Goal: Information Seeking & Learning: Learn about a topic

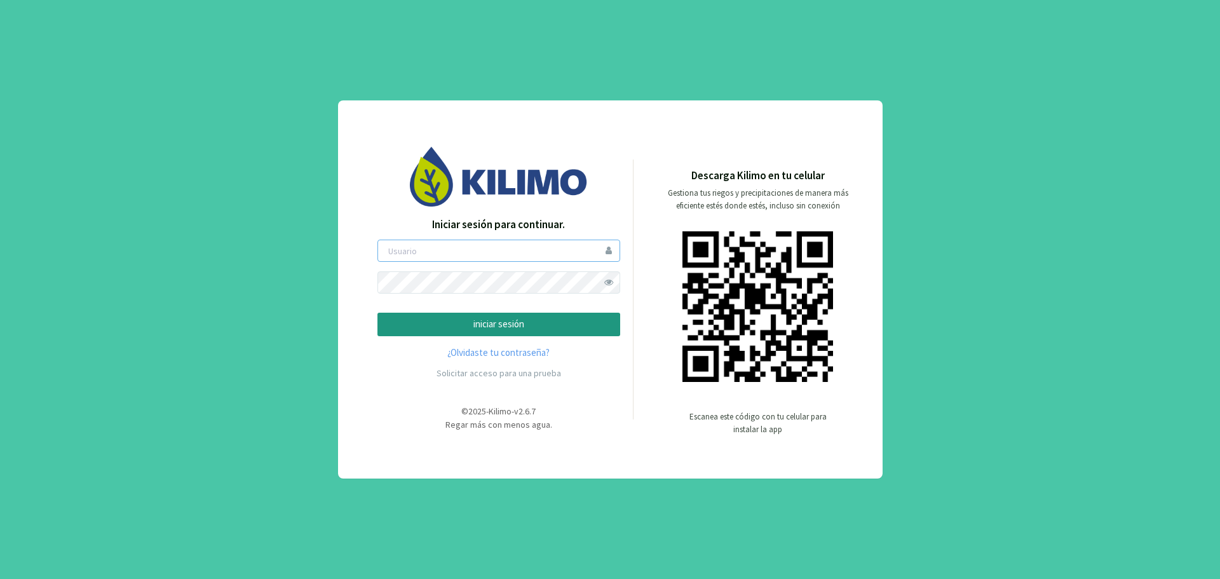
type input "mcadiz"
click at [545, 322] on p "iniciar sesión" at bounding box center [498, 324] width 221 height 15
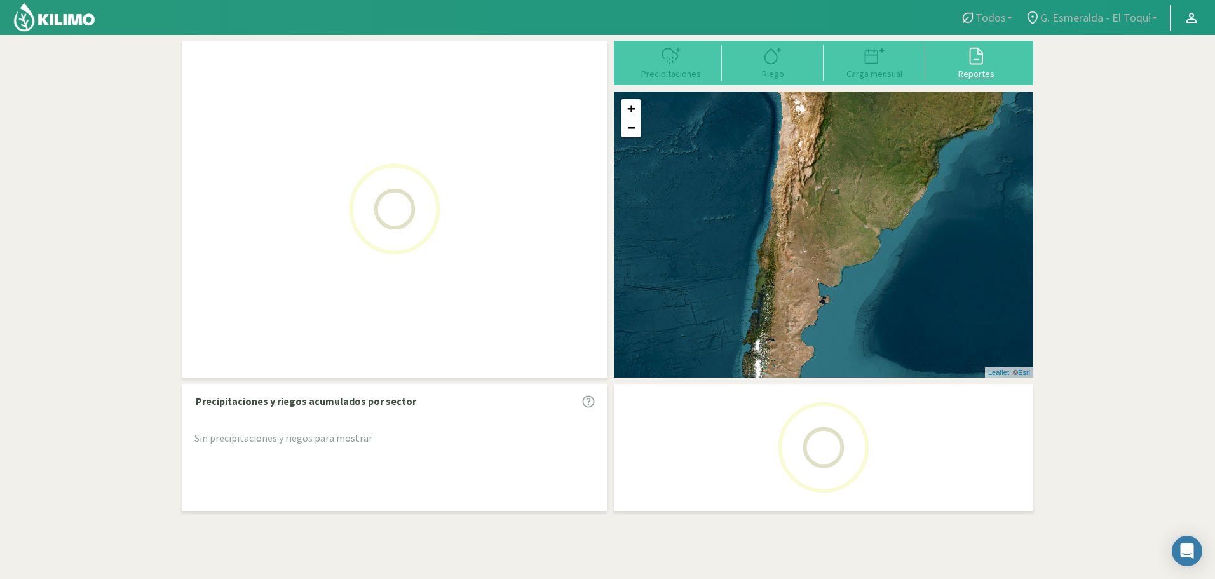
click at [964, 58] on div at bounding box center [976, 56] width 94 height 20
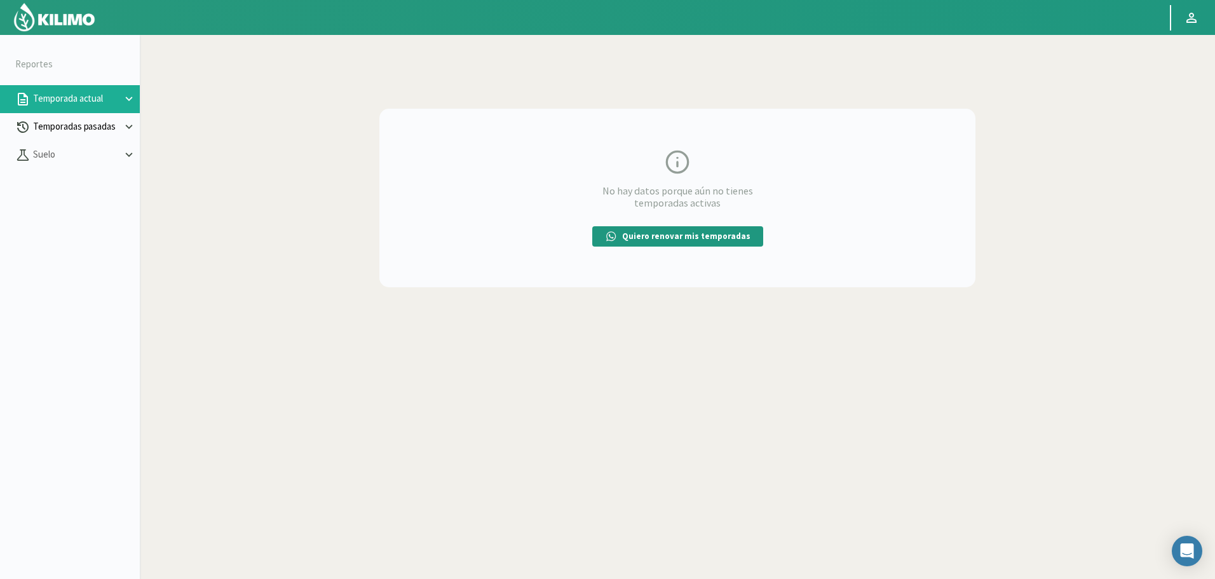
click at [53, 131] on p "Temporadas pasadas" at bounding box center [75, 126] width 91 height 15
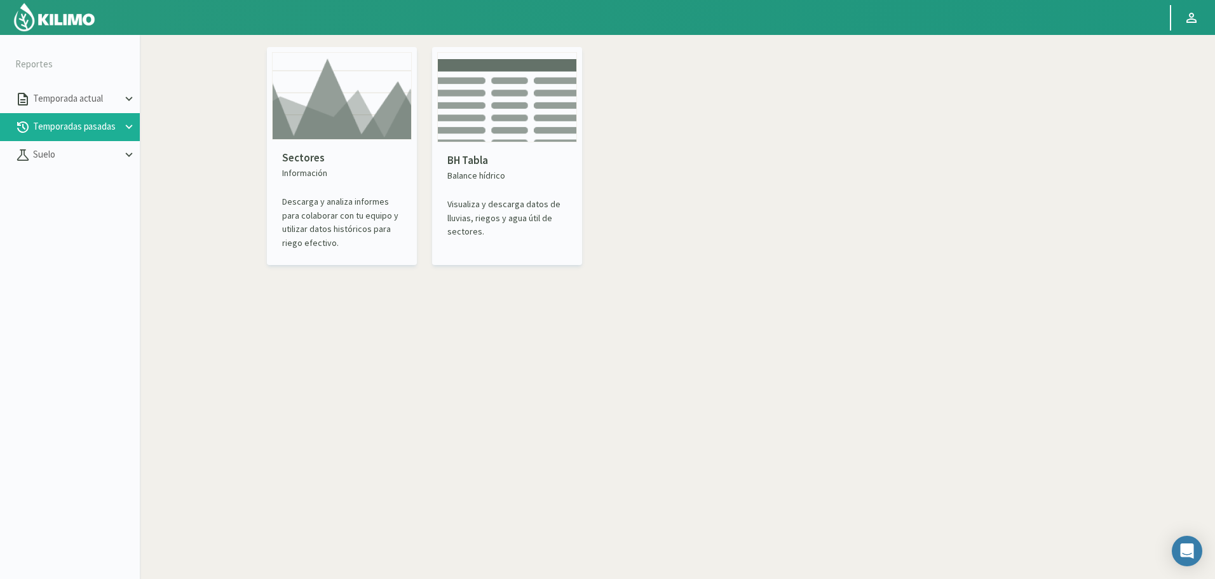
click at [369, 130] on img at bounding box center [342, 96] width 140 height 88
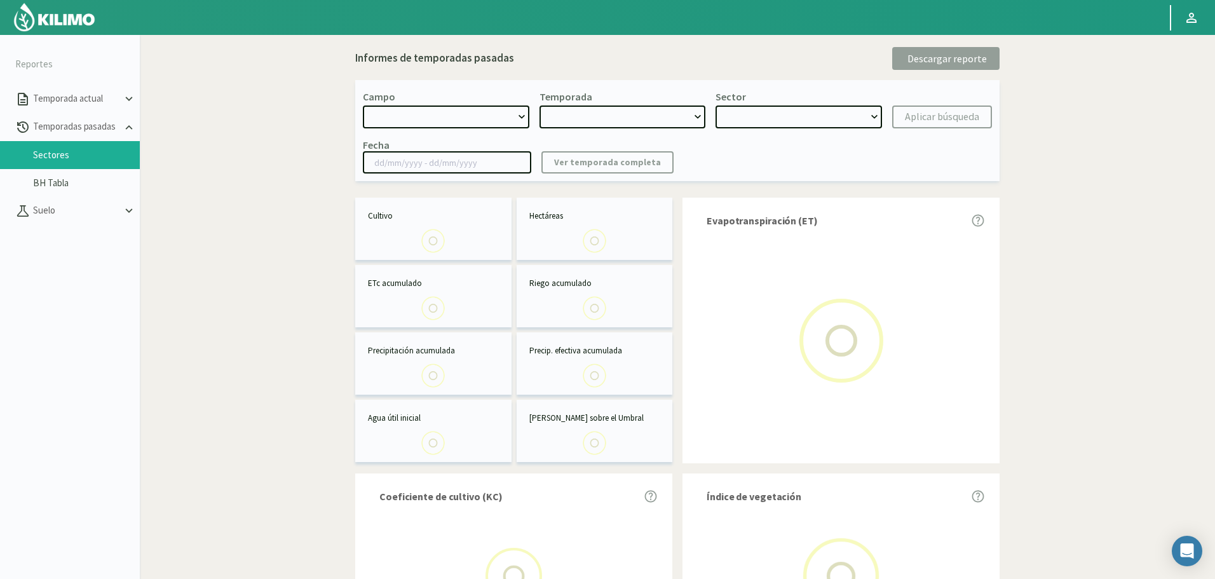
select select "0: Object"
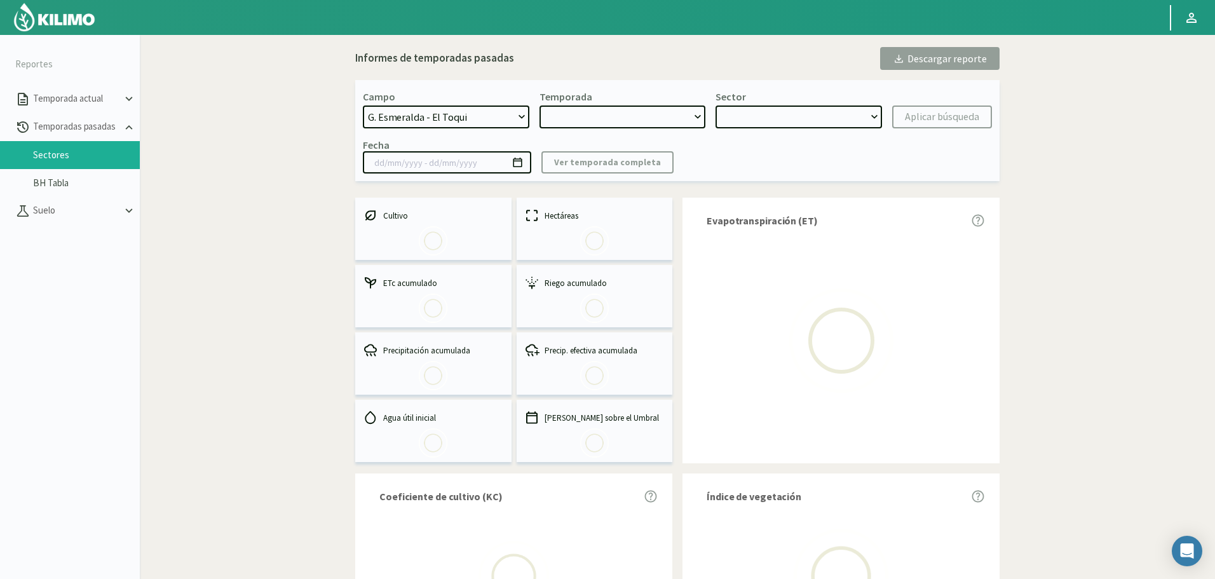
click at [479, 118] on select "G. Esmeralda - El Toqui G. [PERSON_NAME] [PERSON_NAME] - [GEOGRAPHIC_DATA]" at bounding box center [446, 116] width 166 height 23
type input "[DATE] - [DATE]"
select select "0: 2023"
select select "0: Object"
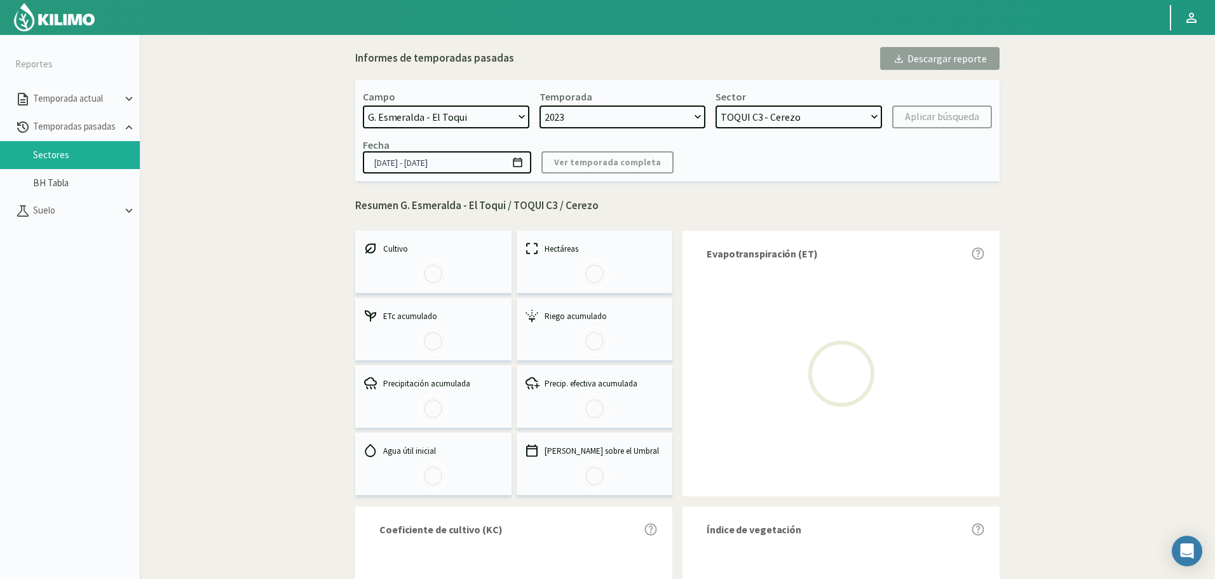
select select "1: Object"
click at [363, 105] on select "G. Esmeralda - El Toqui G. [PERSON_NAME] [PERSON_NAME] - [GEOGRAPHIC_DATA]" at bounding box center [446, 116] width 166 height 23
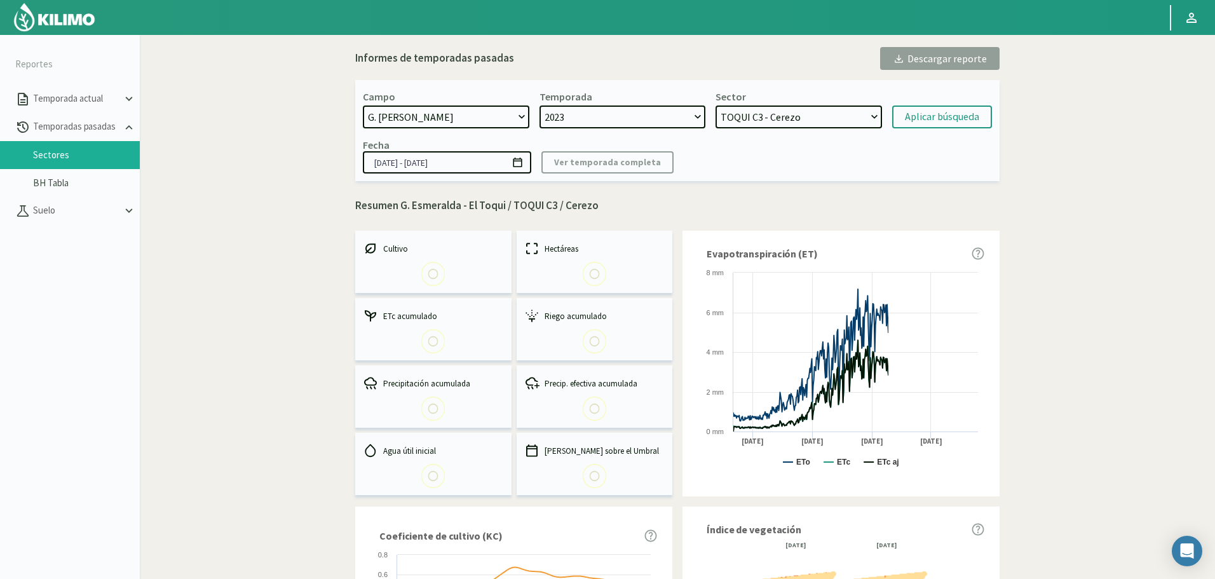
click at [819, 123] on select "TOQUI C3 - Cerezo El Toqui 11 c11 [PERSON_NAME] El Toqui 11 c12 [PERSON_NAME] […" at bounding box center [798, 116] width 166 height 23
select select "12: Object"
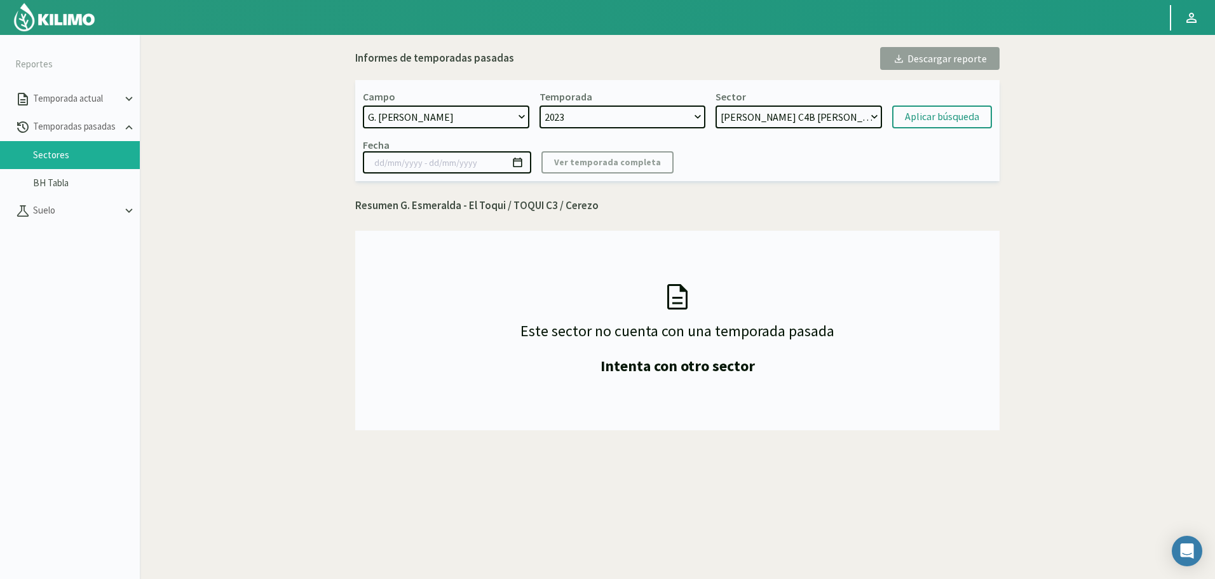
select select "36: Object"
click at [715, 105] on select "[PERSON_NAME] C4B [PERSON_NAME] - [PERSON_NAME] C32 - [PERSON_NAME] C31 - [PERS…" at bounding box center [798, 116] width 166 height 23
click at [494, 160] on input at bounding box center [447, 162] width 168 height 22
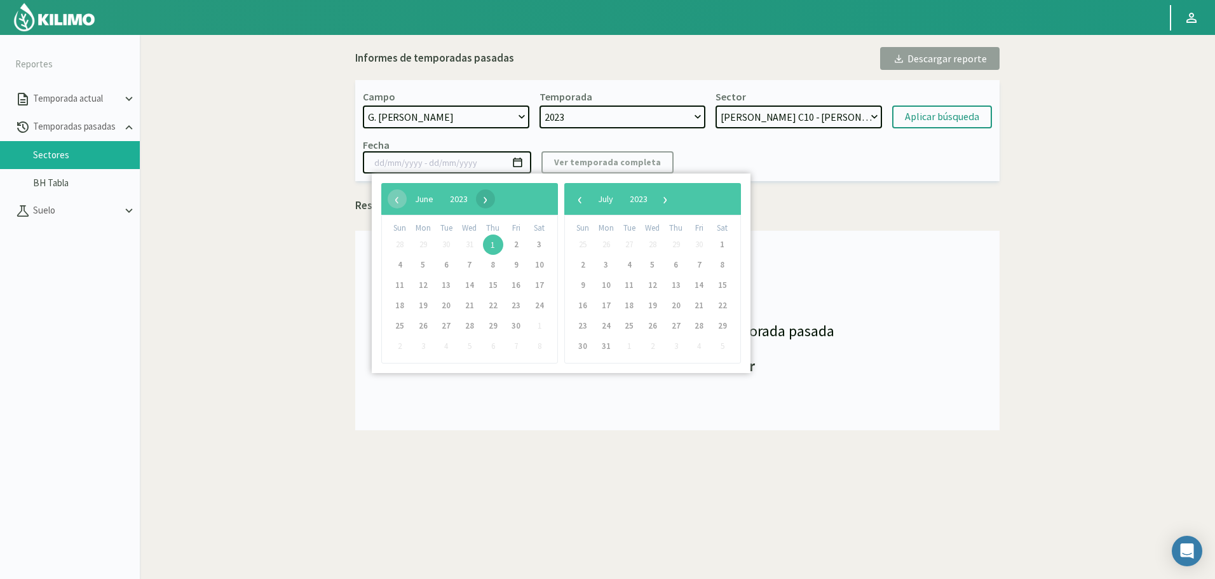
click at [495, 196] on span "›" at bounding box center [485, 198] width 19 height 19
click at [492, 196] on span "›" at bounding box center [482, 198] width 19 height 19
click at [503, 196] on span "›" at bounding box center [493, 198] width 19 height 19
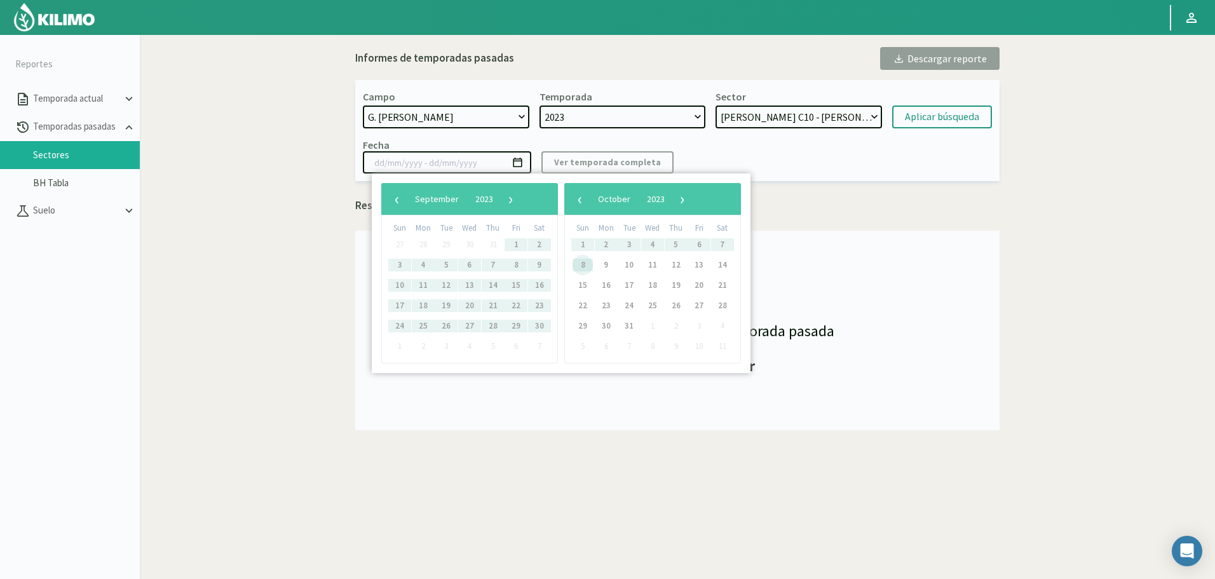
click at [584, 263] on span "8" at bounding box center [582, 265] width 20 height 20
click at [720, 262] on span "11" at bounding box center [722, 265] width 20 height 20
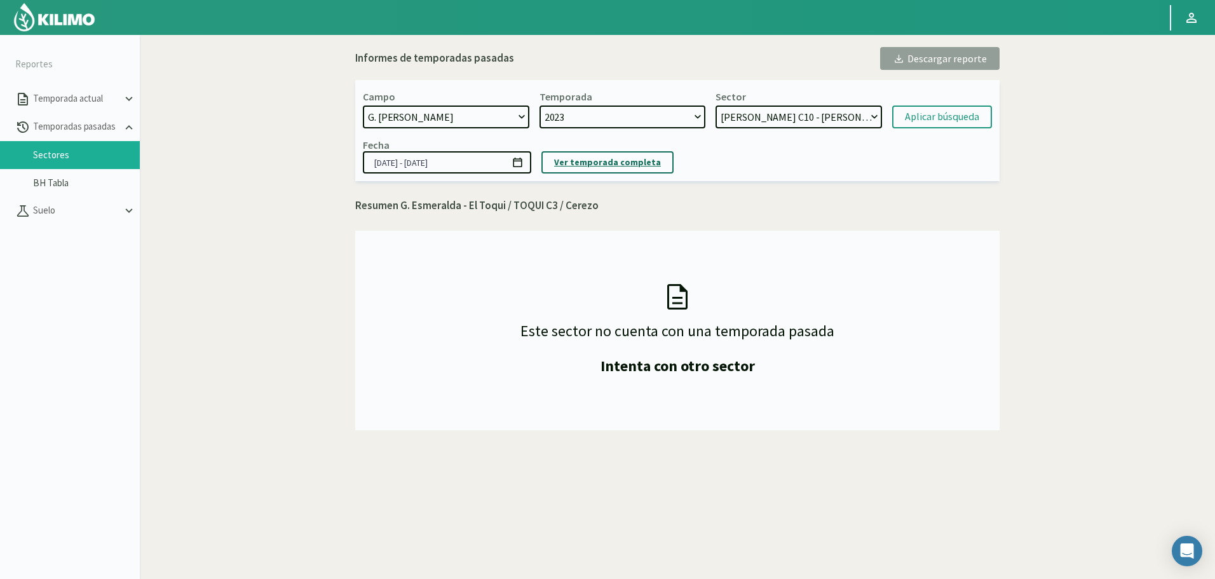
click at [609, 164] on p "Ver temporada completa" at bounding box center [607, 162] width 107 height 15
type input "[DATE] - [DATE]"
click at [946, 108] on button "Aplicar búsqueda" at bounding box center [942, 116] width 100 height 23
select select "1: Object"
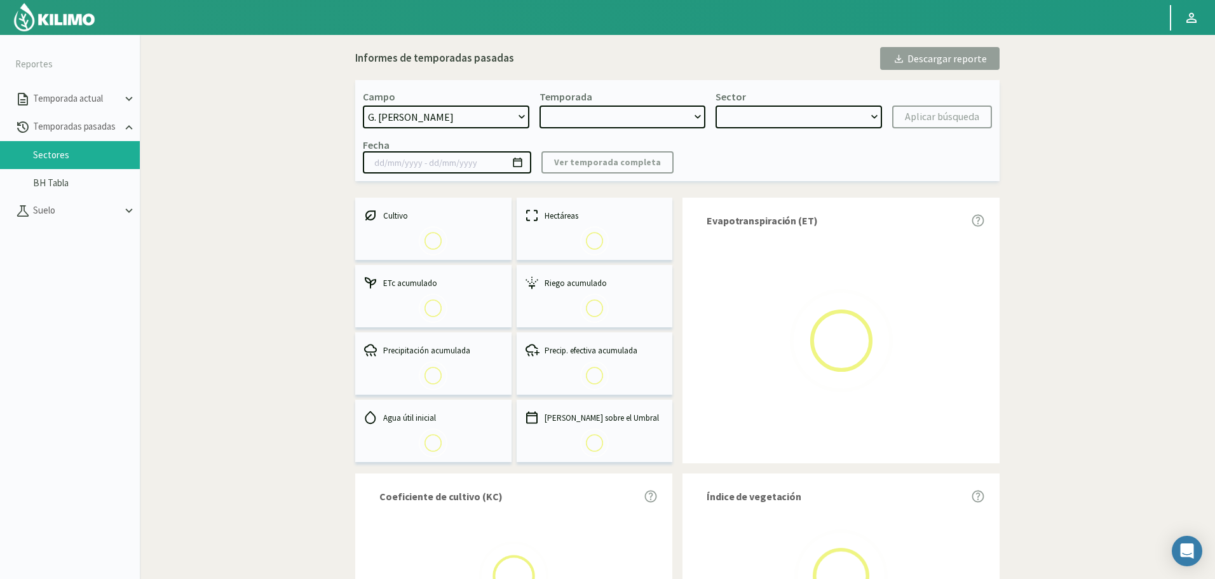
type input "[DATE] - [DATE]"
select select "0: 2023"
select select "24: Object"
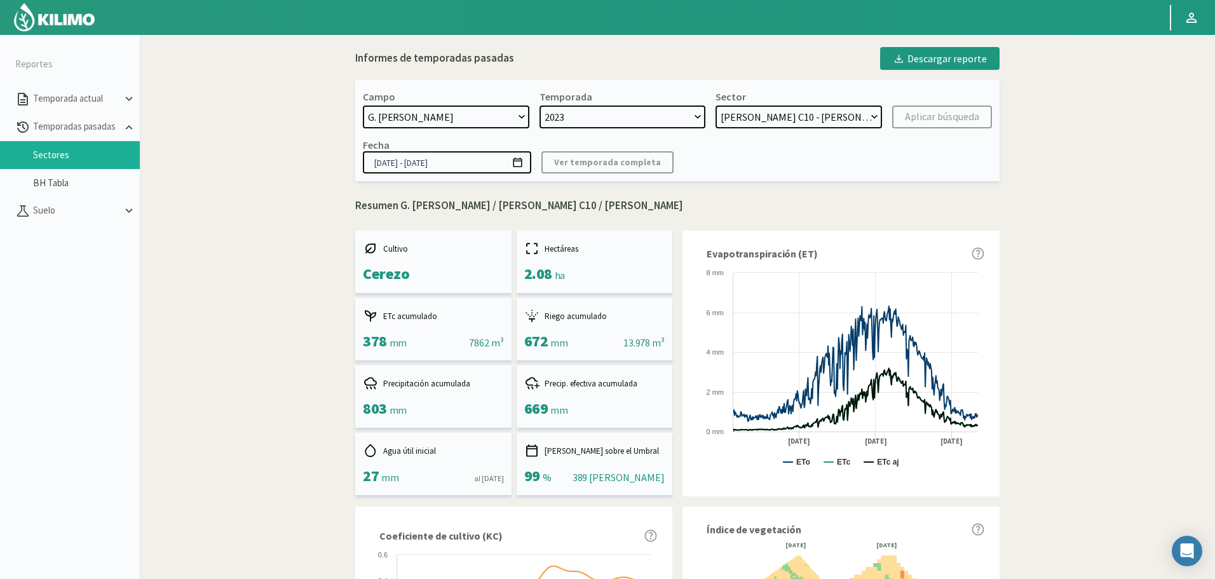
scroll to position [64, 0]
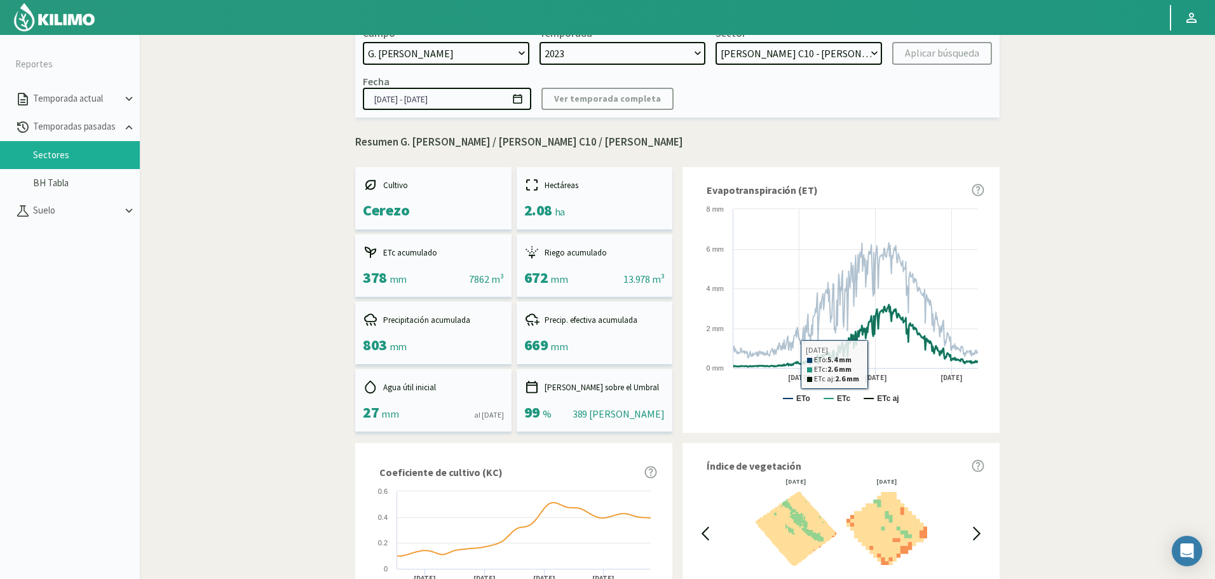
click at [836, 399] on rect at bounding box center [841, 310] width 287 height 215
click at [842, 397] on text "ETc" at bounding box center [843, 398] width 13 height 9
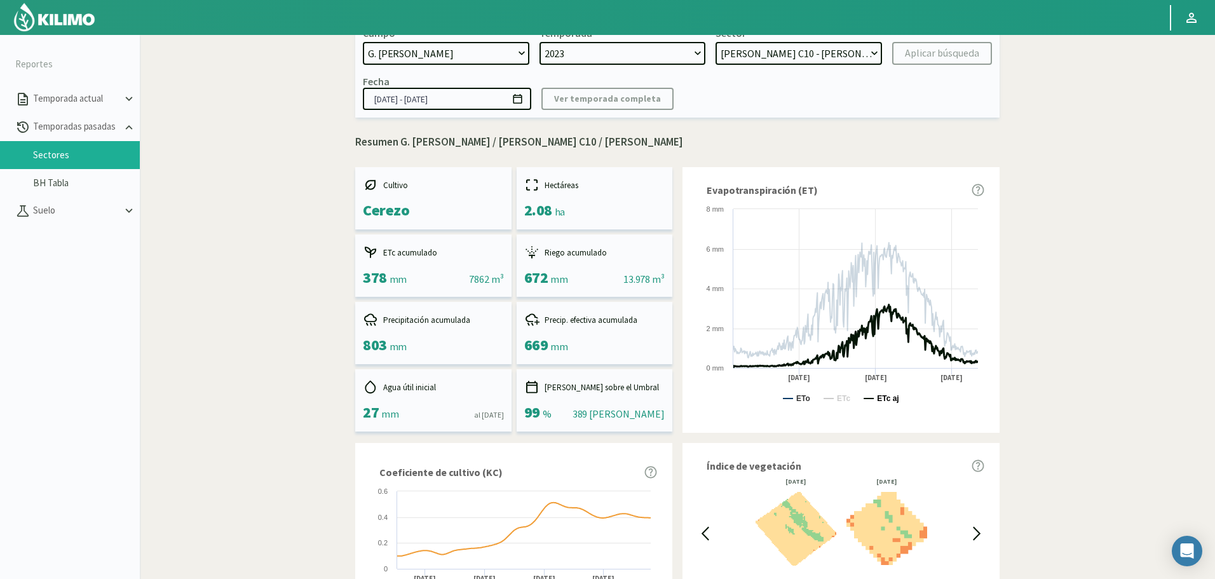
click at [885, 397] on text "ETc aj" at bounding box center [888, 398] width 22 height 9
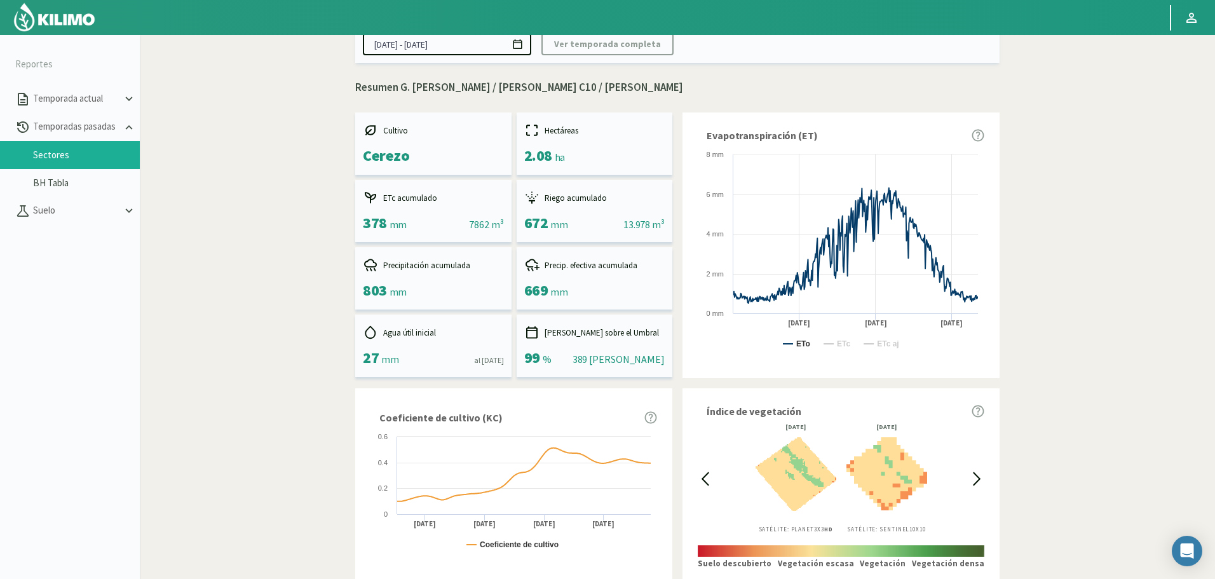
scroll to position [127, 0]
